Goal: Find specific fact: Find contact information

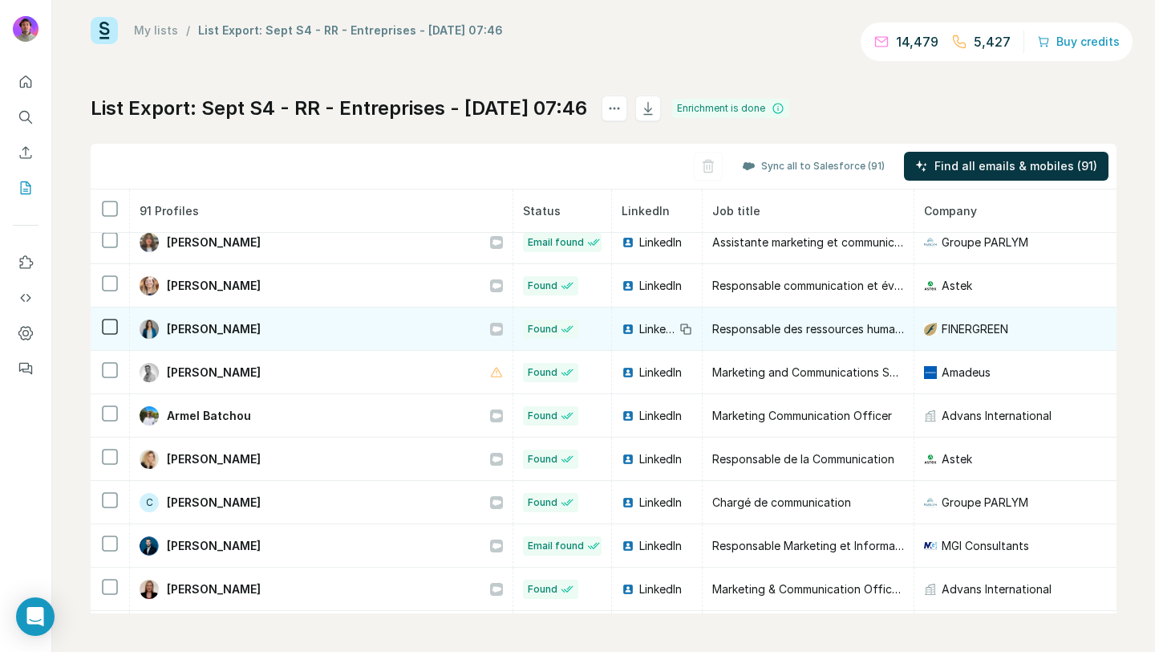
scroll to position [1744, 0]
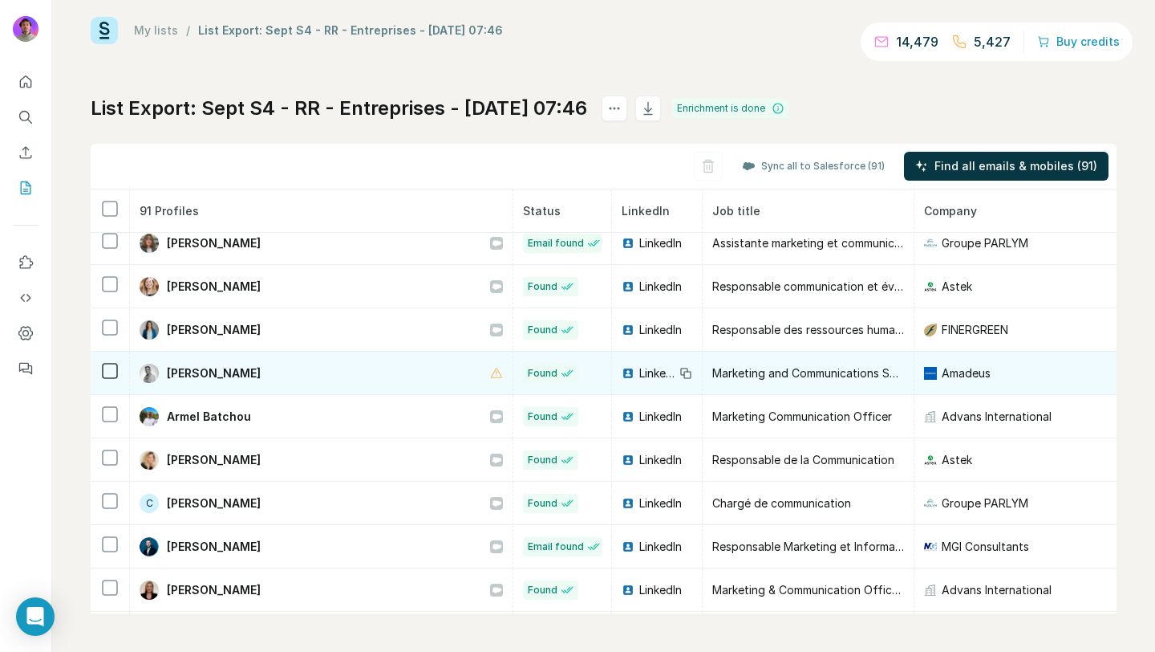
drag, startPoint x: 301, startPoint y: 374, endPoint x: 164, endPoint y: 370, distance: 136.5
click at [164, 370] on div "[PERSON_NAME]" at bounding box center [321, 372] width 363 height 19
copy span "[PERSON_NAME]"
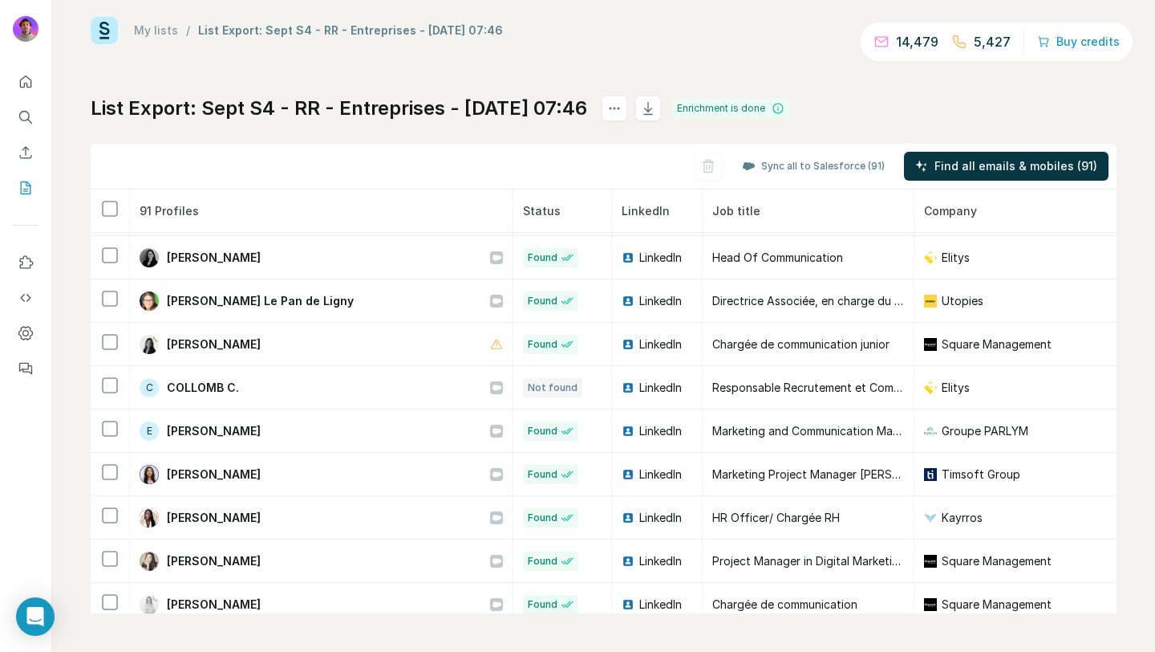
scroll to position [904, 0]
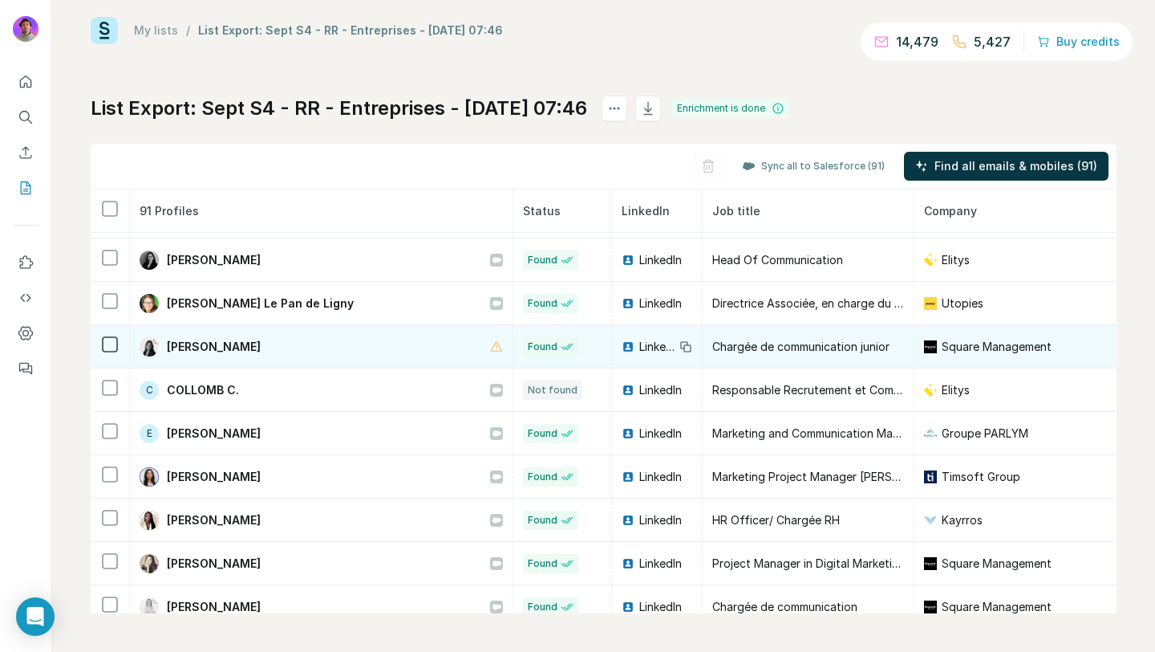
drag, startPoint x: 268, startPoint y: 347, endPoint x: 161, endPoint y: 346, distance: 106.7
click at [161, 346] on div "[PERSON_NAME]" at bounding box center [321, 346] width 363 height 19
copy div "[PERSON_NAME]"
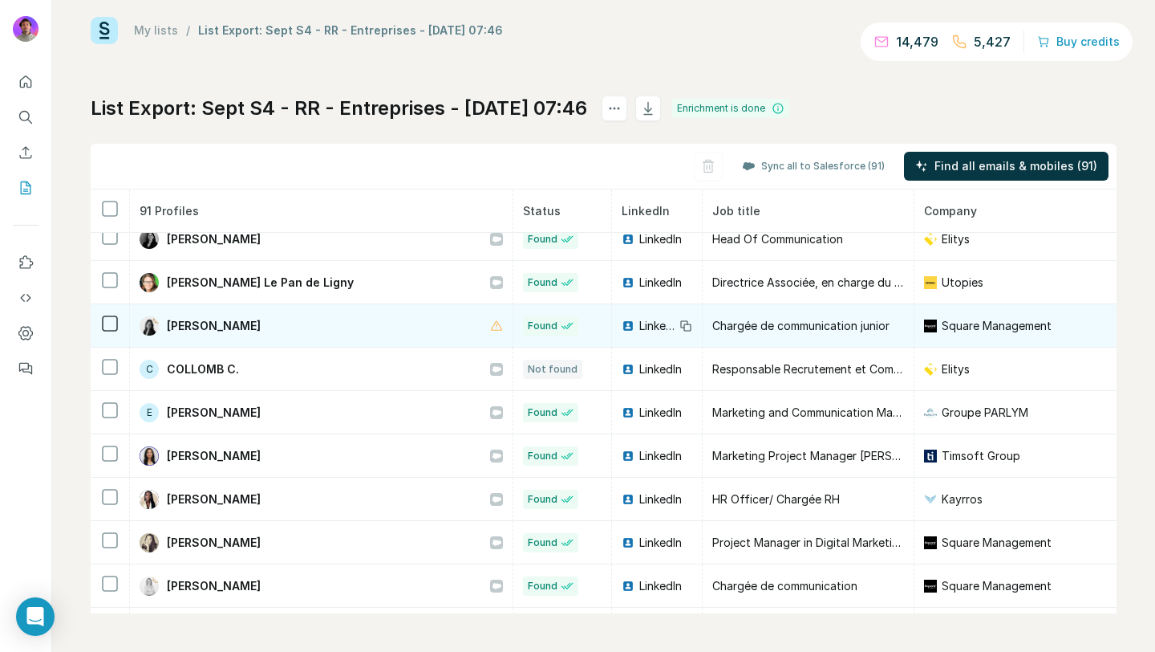
scroll to position [932, 0]
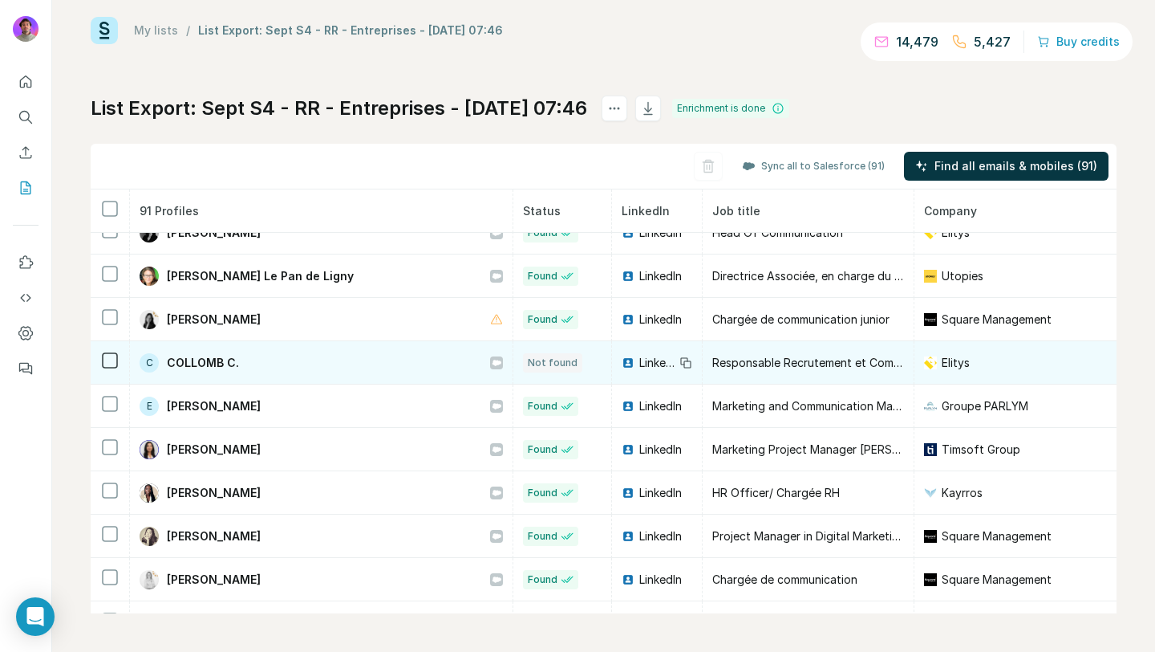
click at [301, 371] on div "C COLLOMB C." at bounding box center [321, 362] width 363 height 19
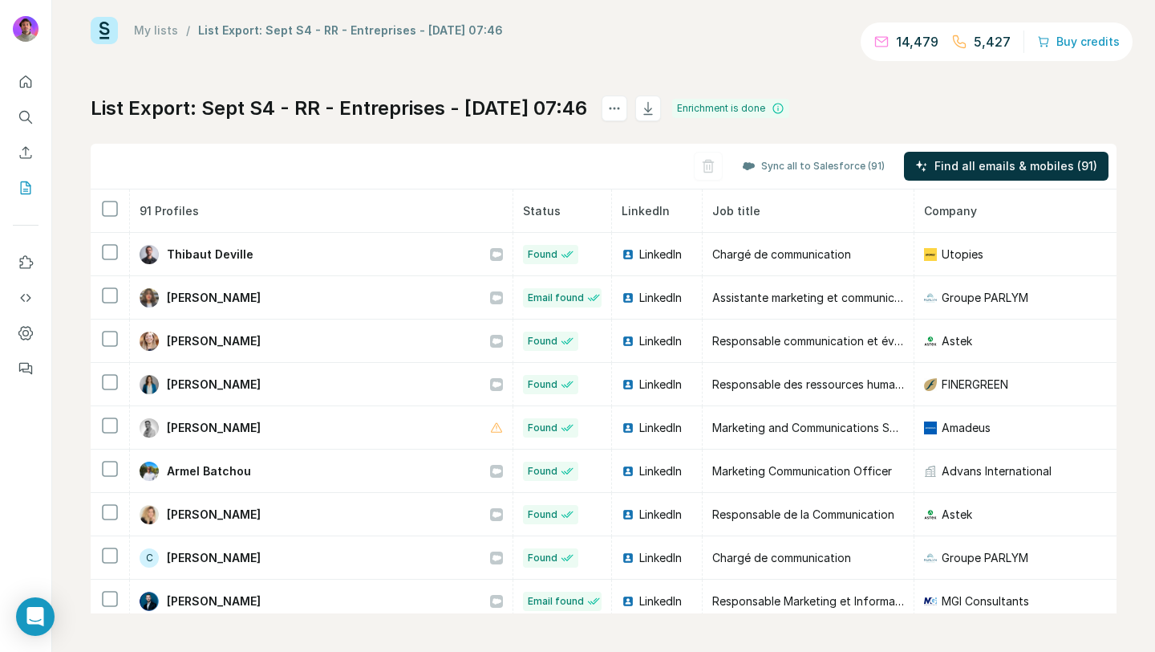
scroll to position [1691, 0]
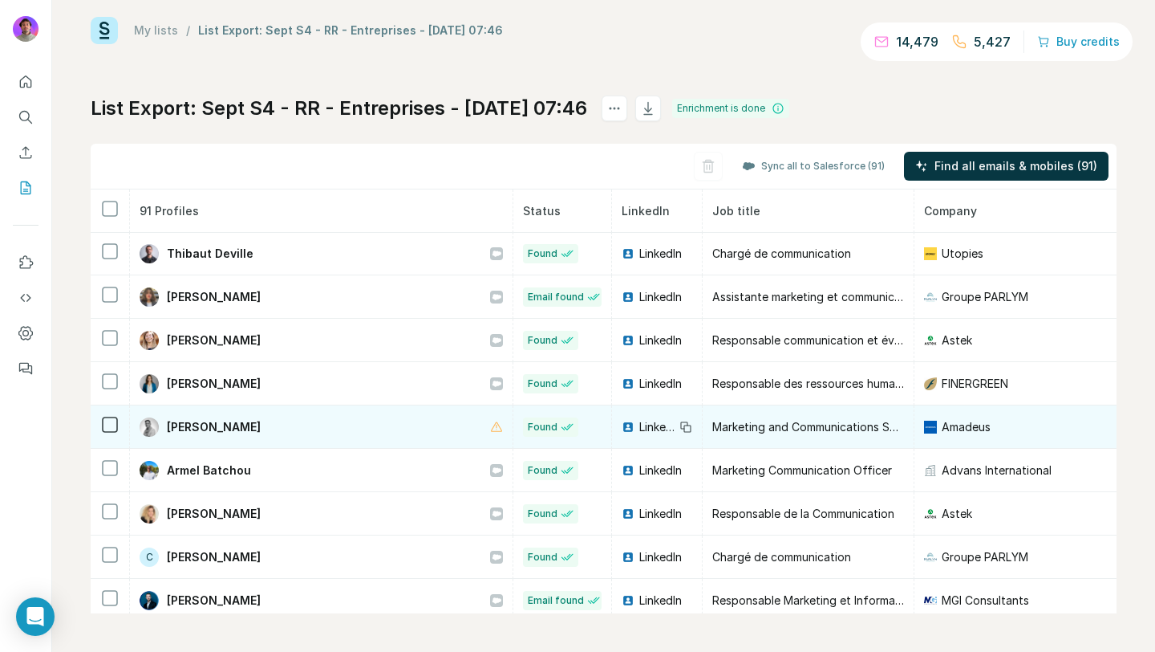
drag, startPoint x: 301, startPoint y: 424, endPoint x: 163, endPoint y: 421, distance: 138.0
click at [163, 421] on div "[PERSON_NAME]" at bounding box center [321, 426] width 363 height 19
copy span "[PERSON_NAME]"
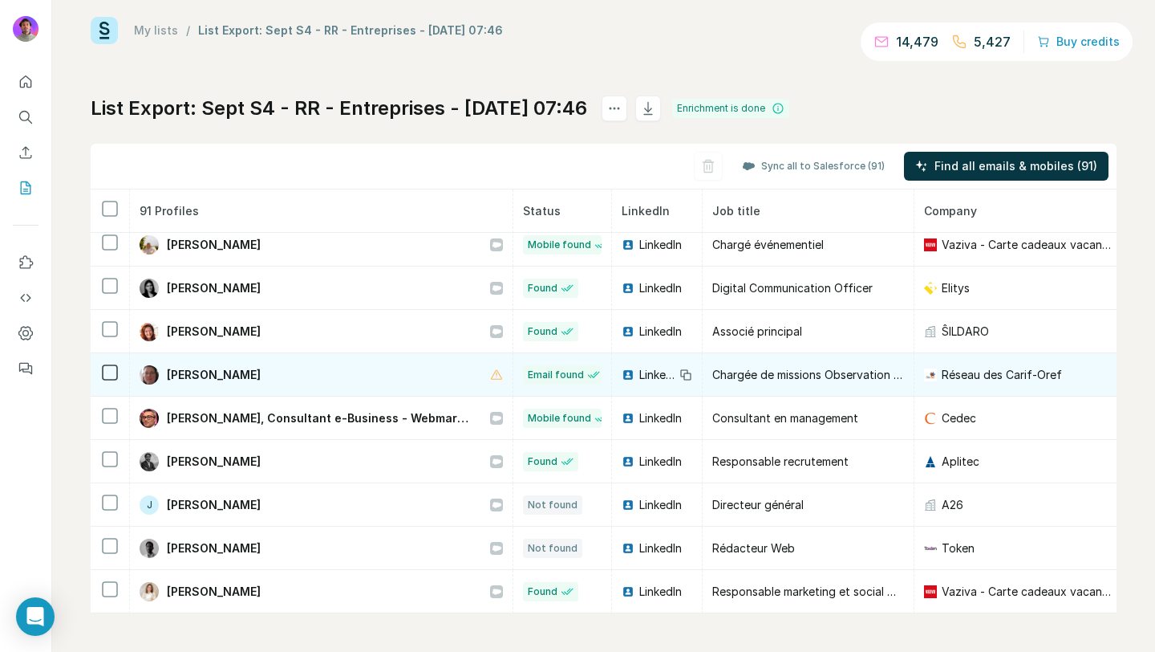
scroll to position [121, 0]
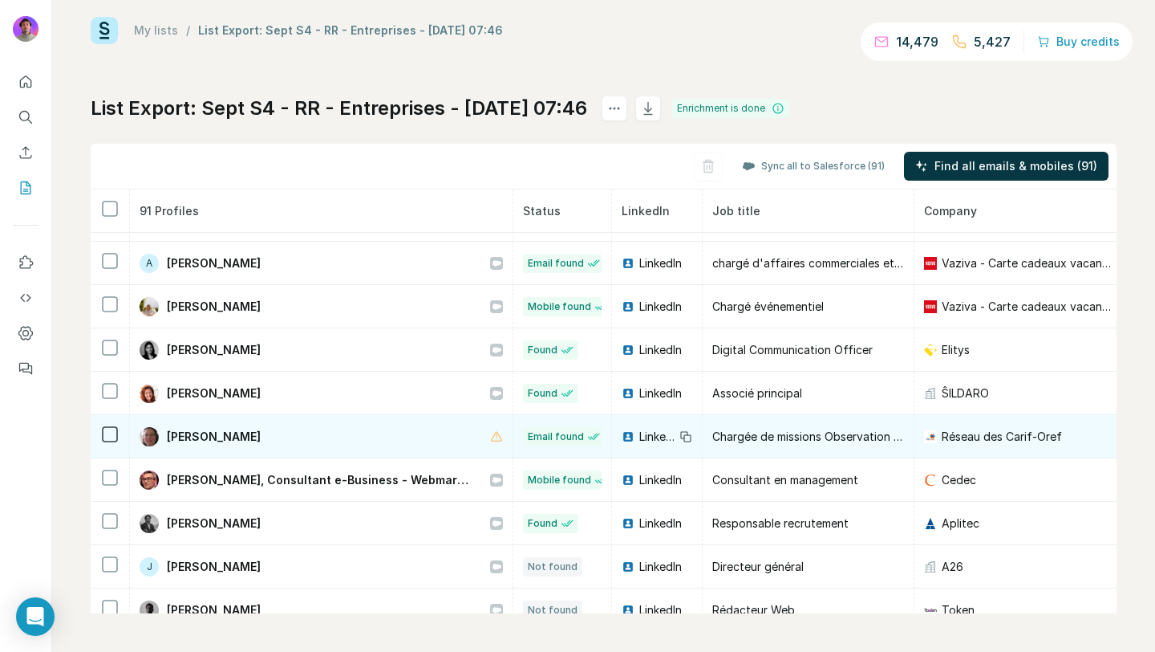
drag, startPoint x: 316, startPoint y: 437, endPoint x: 157, endPoint y: 430, distance: 159.0
click at [157, 430] on div "[PERSON_NAME]" at bounding box center [321, 436] width 363 height 19
copy div "[PERSON_NAME]"
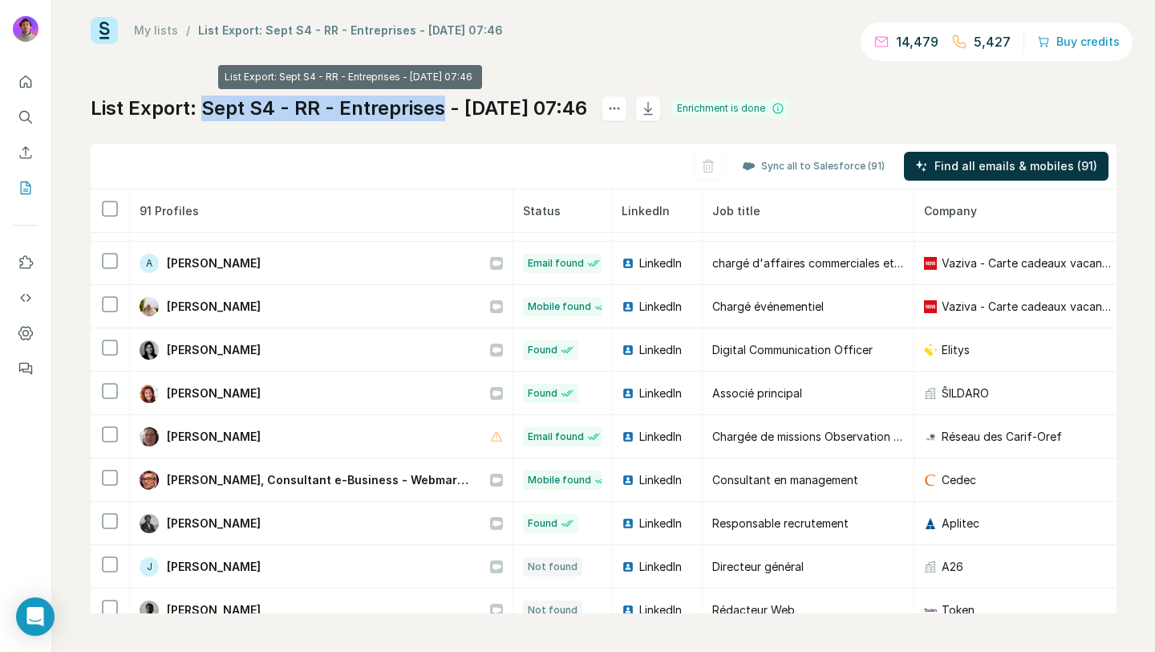
copy h1 "Sept S4 - RR - Entreprises"
drag, startPoint x: 204, startPoint y: 108, endPoint x: 432, endPoint y: 108, distance: 228.7
click at [432, 108] on h1 "List Export: Sept S4 - RR - Entreprises - [DATE] 07:46" at bounding box center [339, 108] width 497 height 26
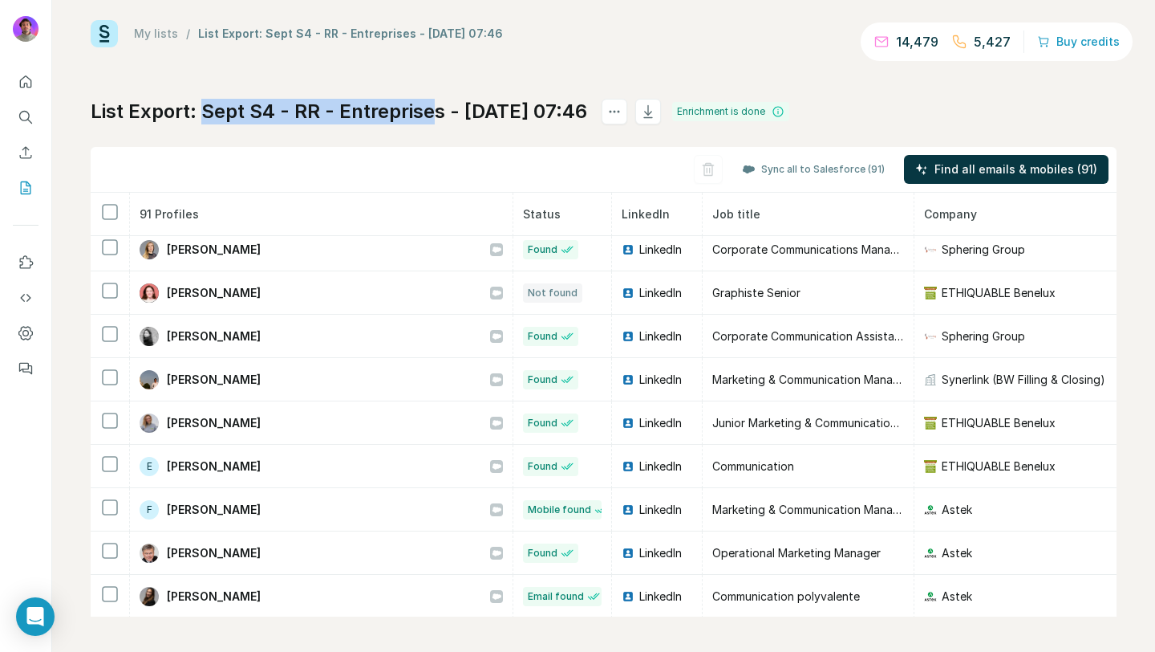
scroll to position [3086, 0]
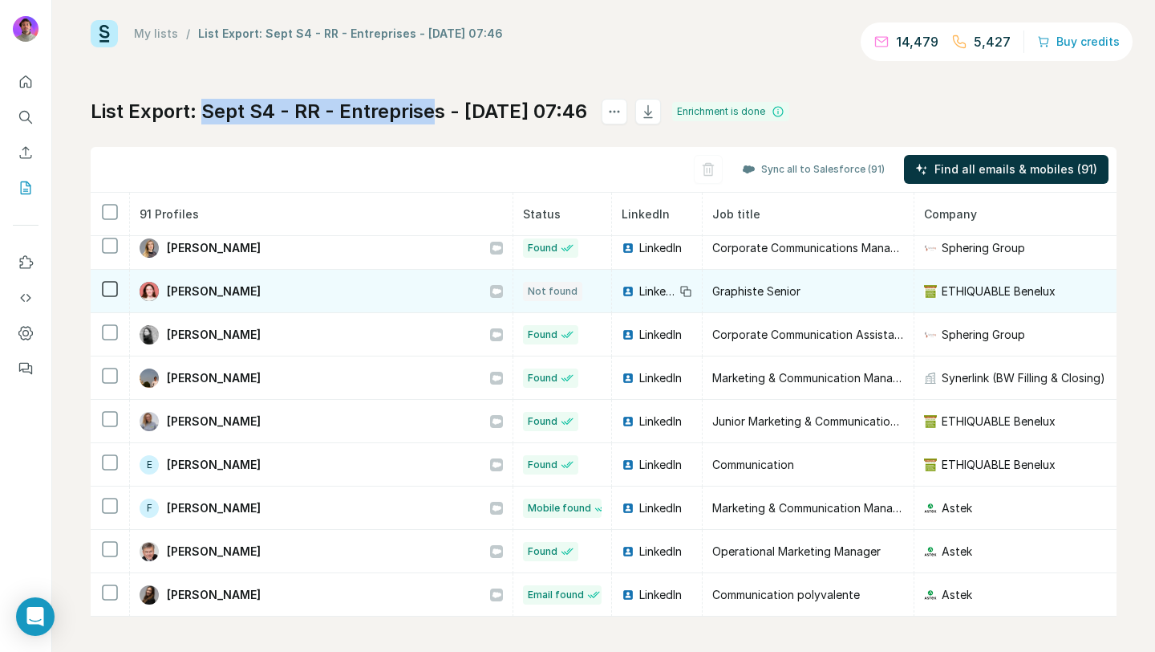
drag, startPoint x: 274, startPoint y: 286, endPoint x: 165, endPoint y: 286, distance: 109.1
click at [165, 286] on div "[PERSON_NAME]" at bounding box center [321, 291] width 363 height 19
copy span "[PERSON_NAME]"
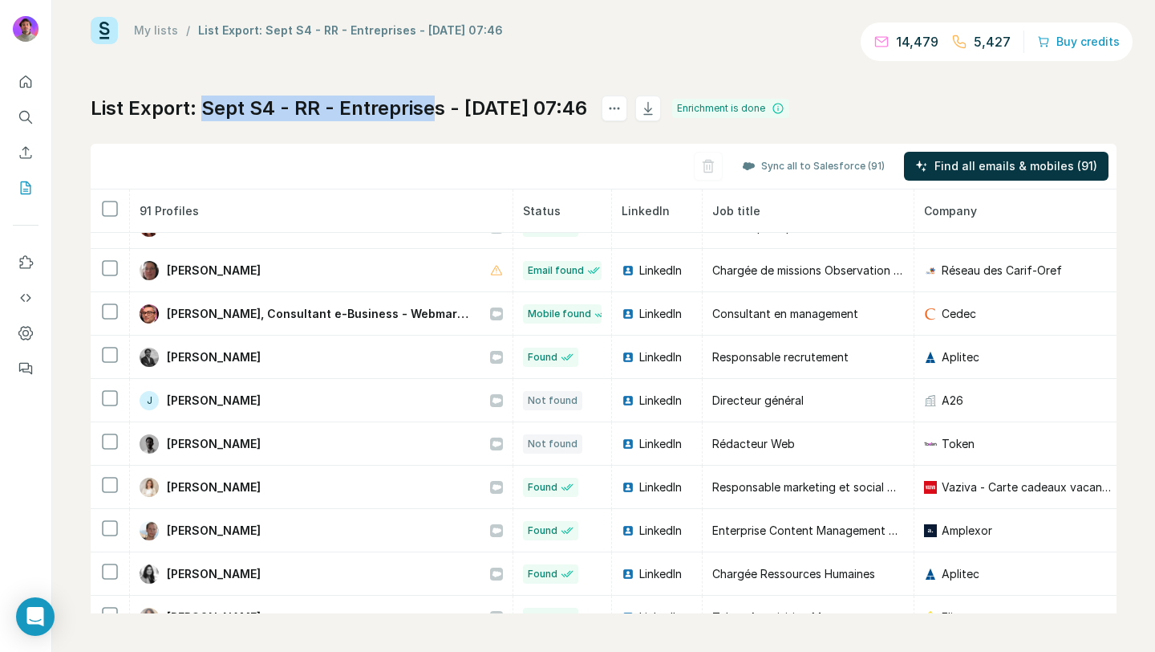
scroll to position [0, 0]
